Goal: Task Accomplishment & Management: Use online tool/utility

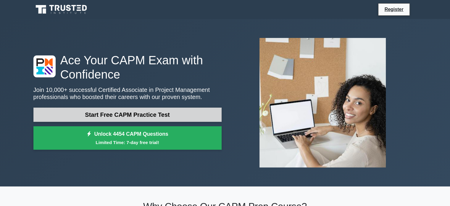
click at [203, 121] on link "Start Free CAPM Practice Test" at bounding box center [127, 114] width 188 height 14
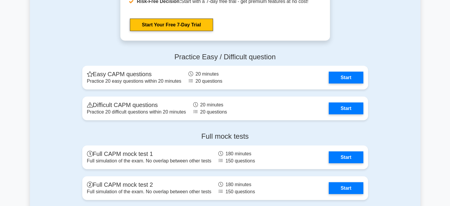
scroll to position [1453, 0]
